Goal: Transaction & Acquisition: Purchase product/service

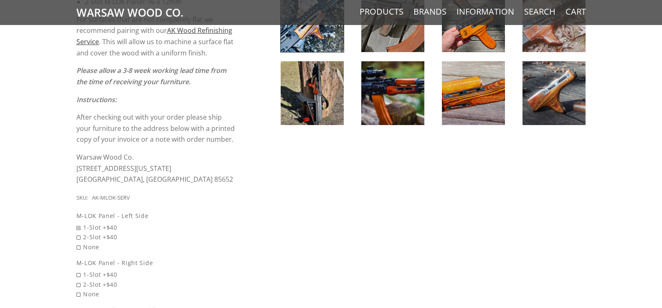
scroll to position [460, 0]
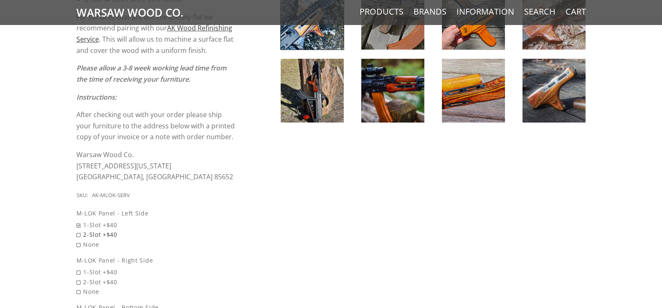
click at [77, 234] on span "2-Slot +$40" at bounding box center [156, 235] width 160 height 10
click at [77, 230] on input "2-Slot +$40" at bounding box center [134, 230] width 117 height 0
radio input "true"
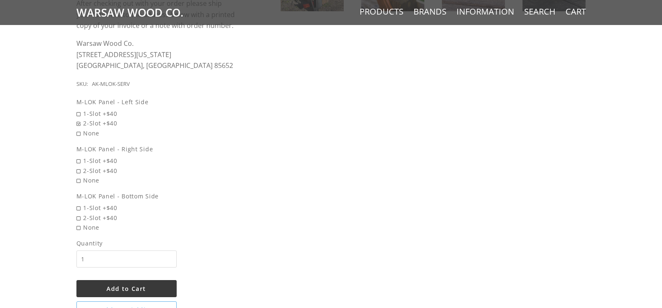
scroll to position [573, 0]
click at [78, 168] on span "2-Slot +$40" at bounding box center [156, 169] width 160 height 10
click at [78, 164] on input "2-Slot +$40" at bounding box center [134, 164] width 117 height 0
radio input "true"
click at [78, 224] on span "None" at bounding box center [156, 226] width 160 height 10
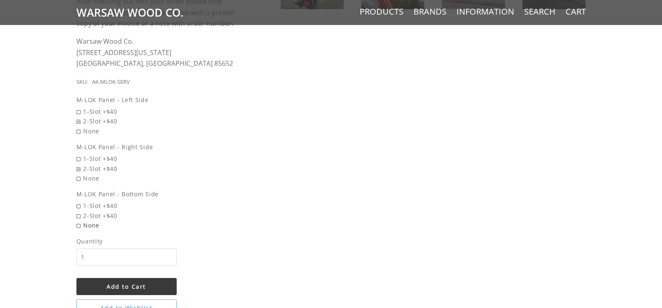
click at [78, 221] on input "None" at bounding box center [134, 221] width 117 height 0
radio input "true"
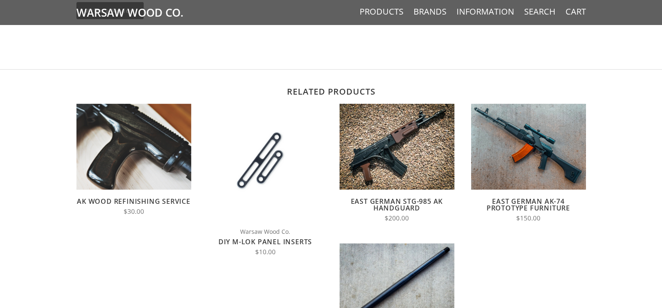
scroll to position [1086, 0]
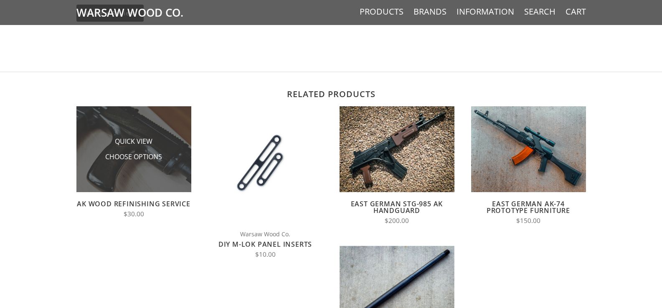
click at [147, 147] on li "Quick View" at bounding box center [133, 141] width 83 height 15
click at [156, 171] on img at bounding box center [133, 149] width 115 height 86
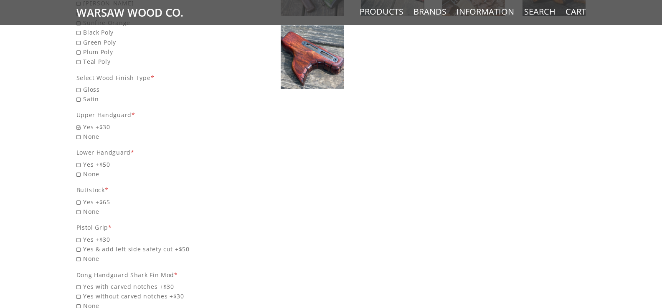
scroll to position [492, 0]
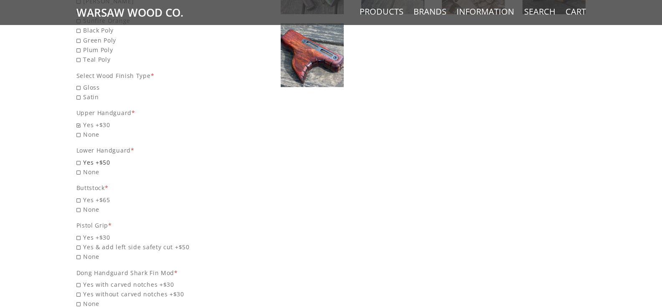
click at [77, 162] on span "Yes +$50" at bounding box center [156, 163] width 160 height 10
click at [77, 158] on input "Yes +$50" at bounding box center [134, 158] width 117 height 0
radio input "true"
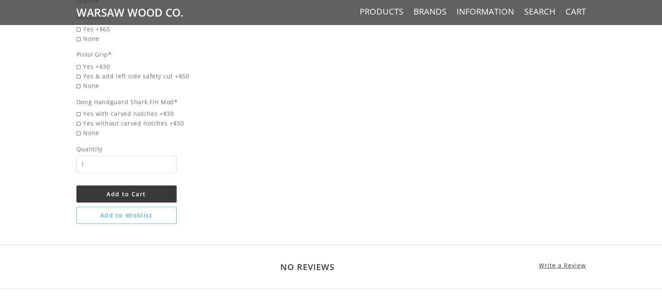
scroll to position [661, 0]
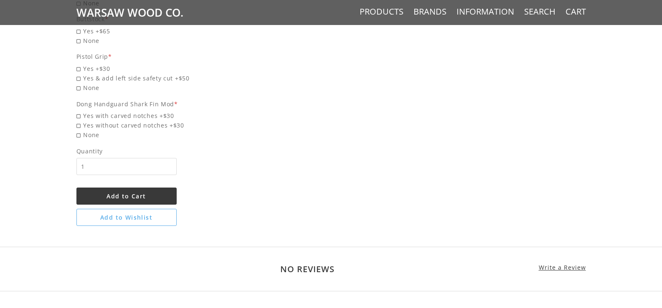
click at [169, 190] on button "Add to Cart" at bounding box center [126, 196] width 100 height 17
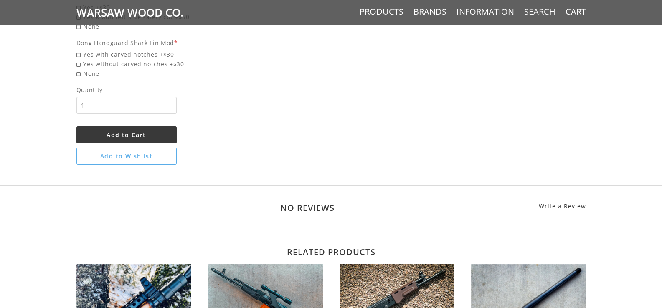
scroll to position [679, 0]
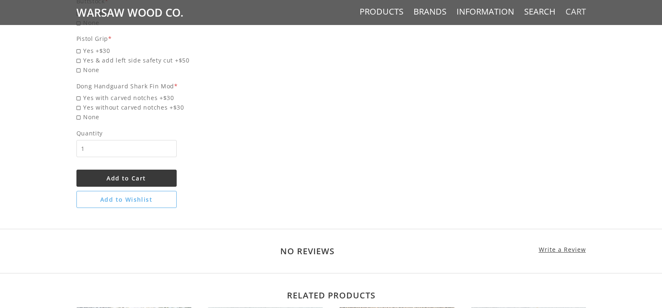
click at [580, 11] on link "Cart" at bounding box center [575, 11] width 20 height 11
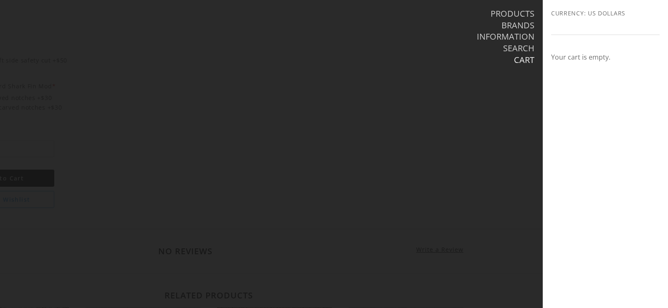
click at [527, 83] on div at bounding box center [334, 154] width 668 height 308
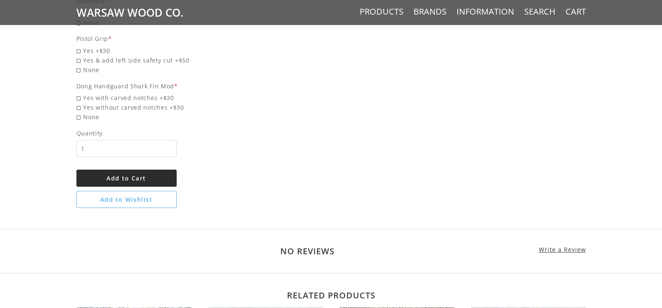
click at [159, 179] on button "Add to Cart" at bounding box center [126, 178] width 100 height 17
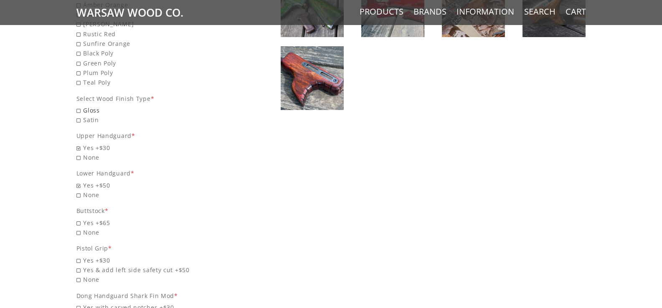
click at [80, 111] on span "Gloss" at bounding box center [156, 111] width 160 height 10
click at [80, 106] on input "Gloss" at bounding box center [134, 106] width 117 height 0
radio input "true"
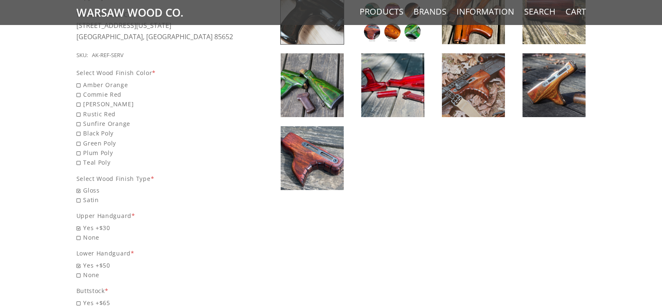
scroll to position [387, 0]
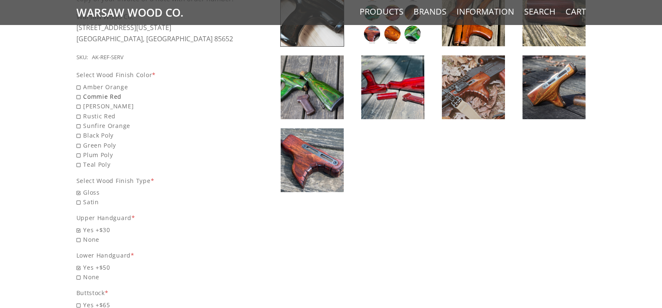
click at [78, 97] on span "Commie Red" at bounding box center [156, 97] width 160 height 10
click at [78, 92] on input "Commie Red" at bounding box center [134, 92] width 117 height 0
radio input "true"
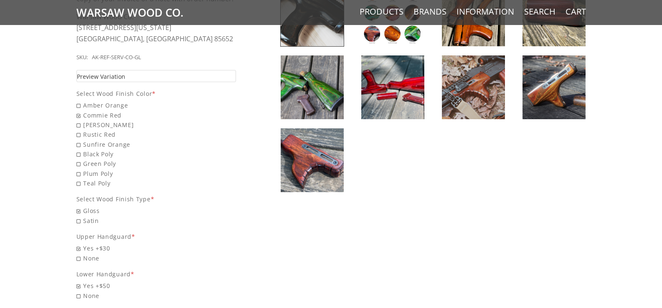
click at [195, 73] on link "Preview Variation" at bounding box center [156, 76] width 160 height 12
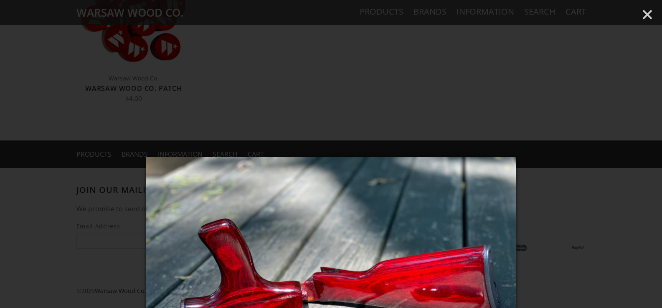
scroll to position [1235, 0]
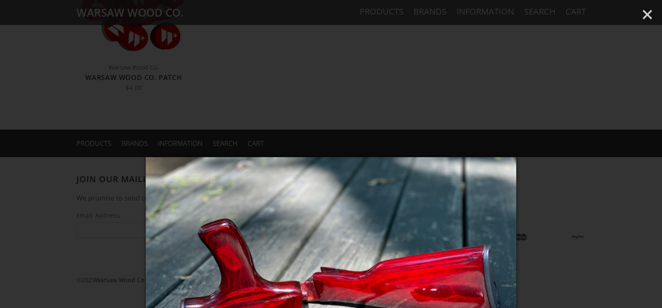
drag, startPoint x: 642, startPoint y: 306, endPoint x: 617, endPoint y: 280, distance: 36.0
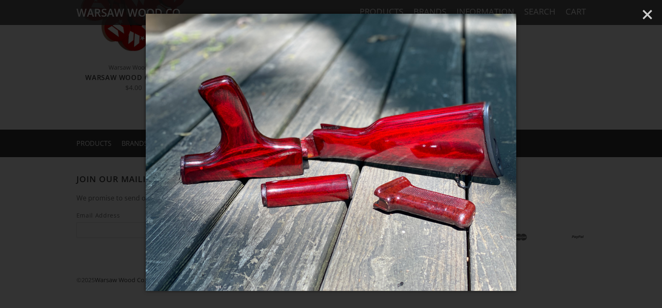
drag, startPoint x: 617, startPoint y: 280, endPoint x: 558, endPoint y: 291, distance: 60.3
click at [558, 291] on div at bounding box center [331, 154] width 662 height 308
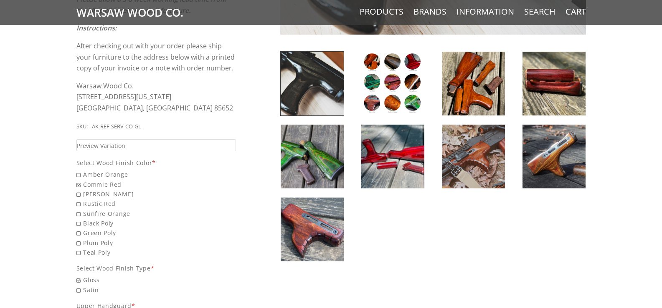
scroll to position [322, 0]
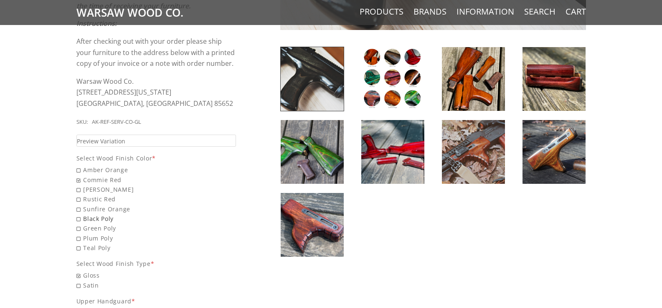
click at [78, 218] on span "Black Poly" at bounding box center [156, 219] width 160 height 10
click at [78, 215] on input "Black Poly" at bounding box center [134, 214] width 117 height 0
radio input "true"
click at [154, 139] on link "Preview Variation" at bounding box center [156, 141] width 160 height 12
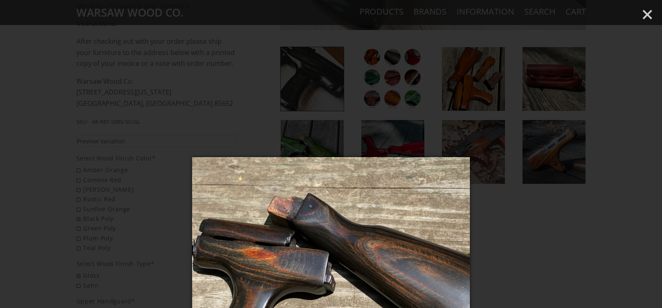
click at [495, 223] on div at bounding box center [331, 154] width 662 height 308
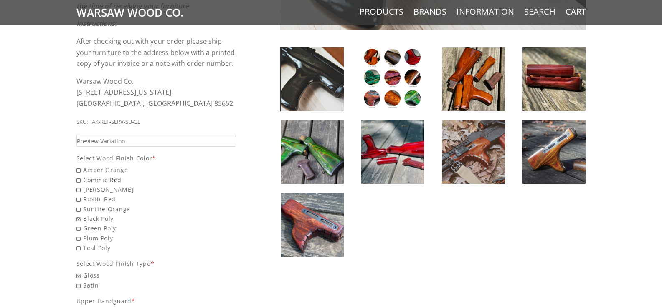
click at [78, 181] on span "Commie Red" at bounding box center [156, 180] width 160 height 10
click at [78, 176] on input "Commie Red" at bounding box center [134, 175] width 117 height 0
radio input "true"
click at [79, 238] on span "Plum Poly" at bounding box center [156, 239] width 160 height 10
click at [79, 234] on input "Plum Poly" at bounding box center [134, 234] width 117 height 0
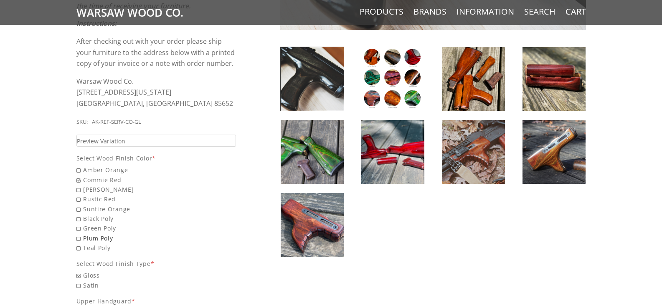
radio input "true"
click at [130, 137] on link "Preview Variation" at bounding box center [156, 141] width 160 height 12
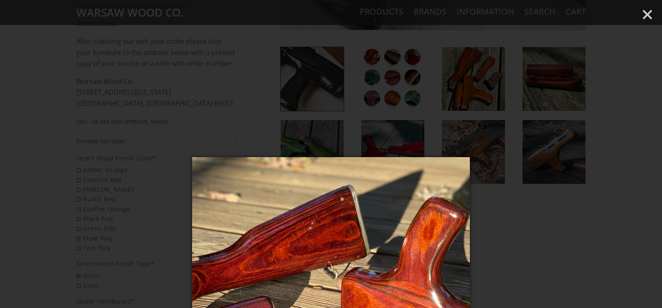
click at [525, 246] on div at bounding box center [331, 154] width 662 height 308
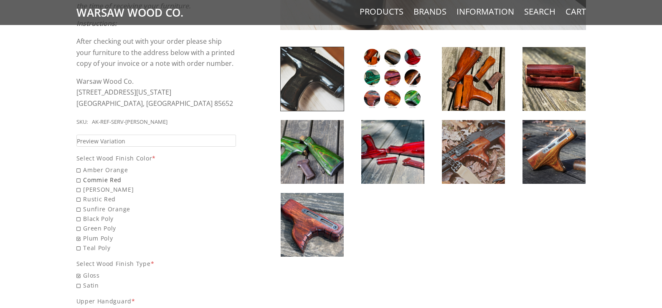
click at [77, 179] on span "Commie Red" at bounding box center [156, 180] width 160 height 10
click at [77, 176] on input "Commie Red" at bounding box center [134, 175] width 117 height 0
radio input "true"
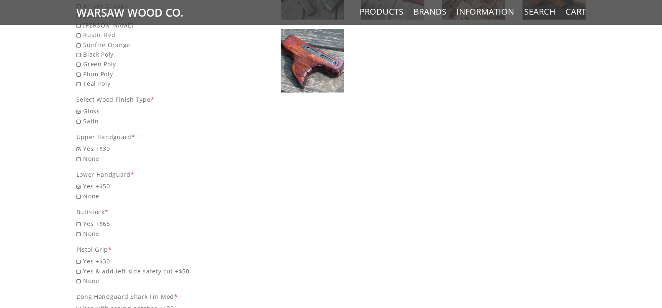
scroll to position [493, 0]
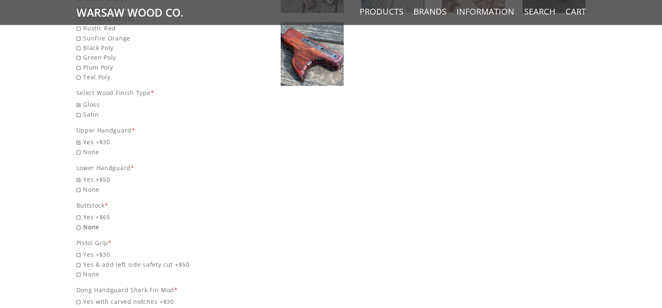
click at [78, 229] on span "None" at bounding box center [156, 227] width 160 height 10
click at [78, 223] on input "None" at bounding box center [134, 222] width 117 height 0
radio input "true"
click at [78, 275] on span "None" at bounding box center [156, 275] width 160 height 10
click at [78, 270] on input "None" at bounding box center [134, 270] width 117 height 0
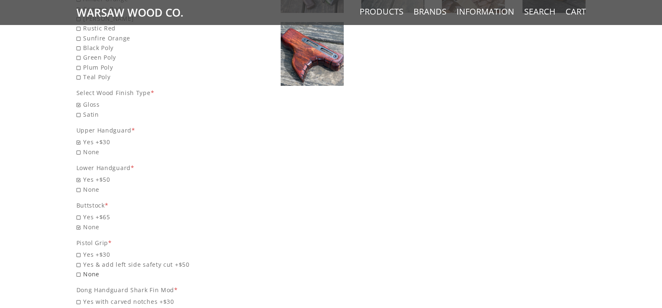
radio input "true"
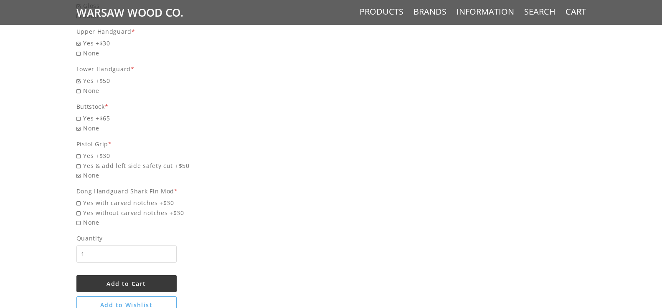
scroll to position [596, 0]
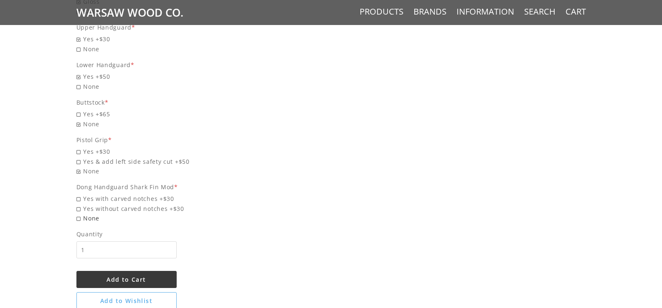
click at [78, 219] on span "None" at bounding box center [156, 219] width 160 height 10
click at [78, 214] on input "None" at bounding box center [134, 214] width 117 height 0
radio input "true"
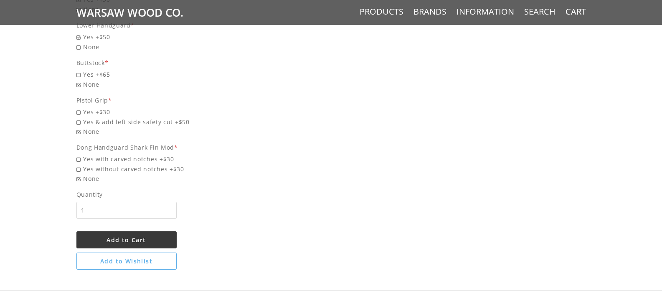
scroll to position [702, 0]
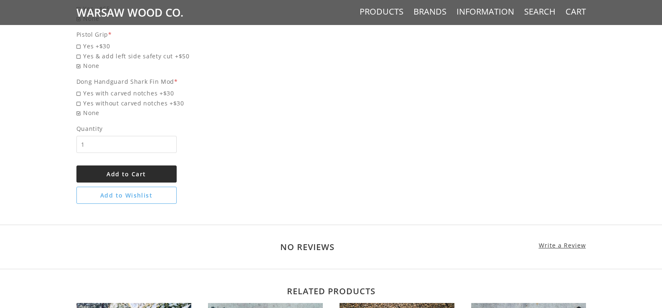
click at [138, 169] on button "Add to Cart" at bounding box center [126, 174] width 100 height 17
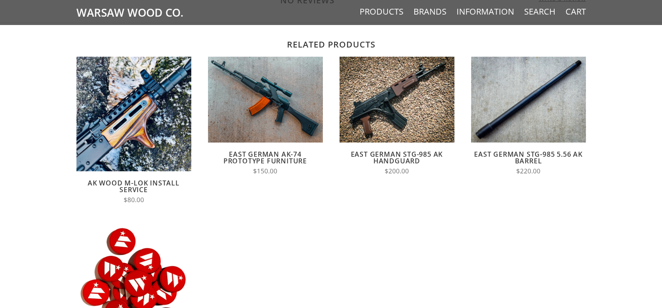
scroll to position [990, 0]
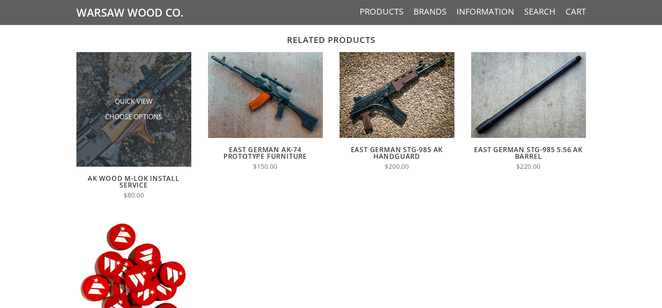
click at [162, 138] on img at bounding box center [133, 109] width 115 height 115
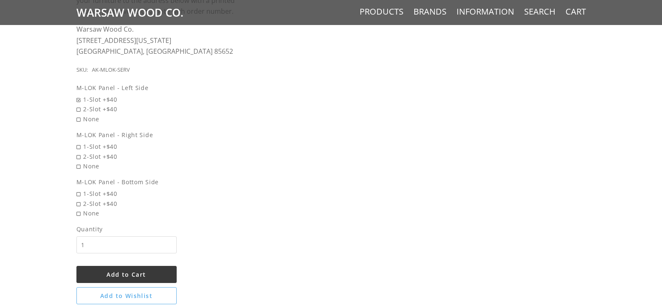
scroll to position [588, 0]
click at [78, 106] on span "2-Slot +$40" at bounding box center [156, 107] width 160 height 10
click at [78, 103] on input "2-Slot +$40" at bounding box center [134, 102] width 117 height 0
radio input "true"
click at [76, 155] on span "2-Slot +$40" at bounding box center [156, 155] width 160 height 10
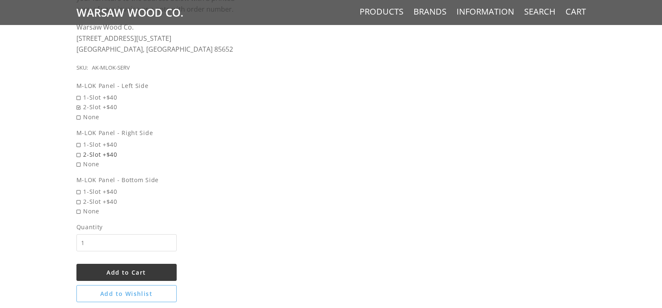
click at [76, 150] on input "2-Slot +$40" at bounding box center [134, 150] width 117 height 0
radio input "true"
click at [78, 212] on span "None" at bounding box center [156, 212] width 160 height 10
click at [78, 207] on input "None" at bounding box center [134, 207] width 117 height 0
radio input "true"
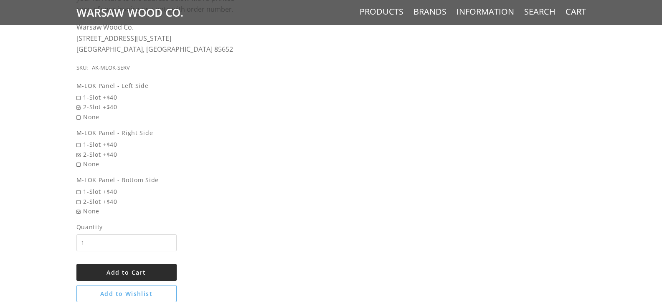
click at [153, 272] on button "Add to Cart" at bounding box center [126, 272] width 100 height 17
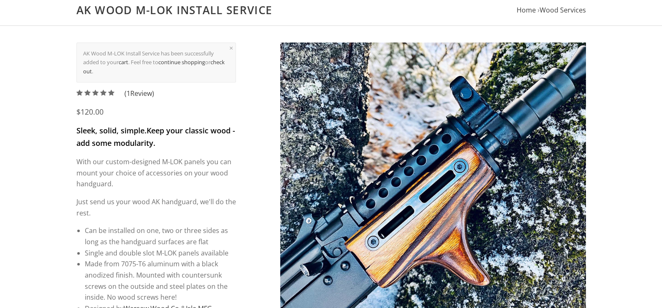
scroll to position [0, 0]
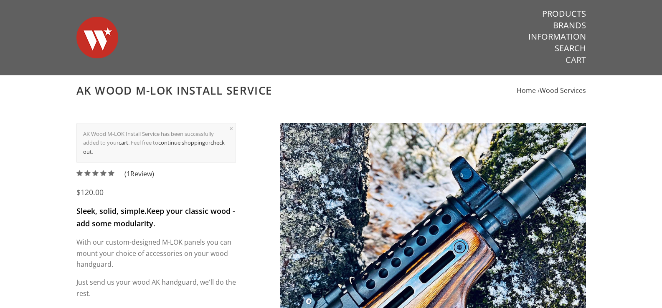
click at [579, 62] on link "Cart" at bounding box center [575, 60] width 20 height 11
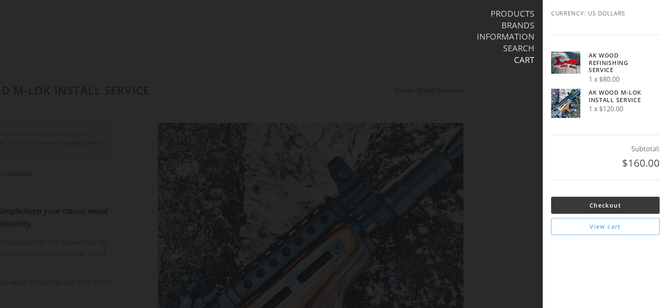
click at [384, 50] on li "Search" at bounding box center [438, 49] width 192 height 12
click at [517, 219] on div at bounding box center [334, 154] width 668 height 308
